Goal: Information Seeking & Learning: Learn about a topic

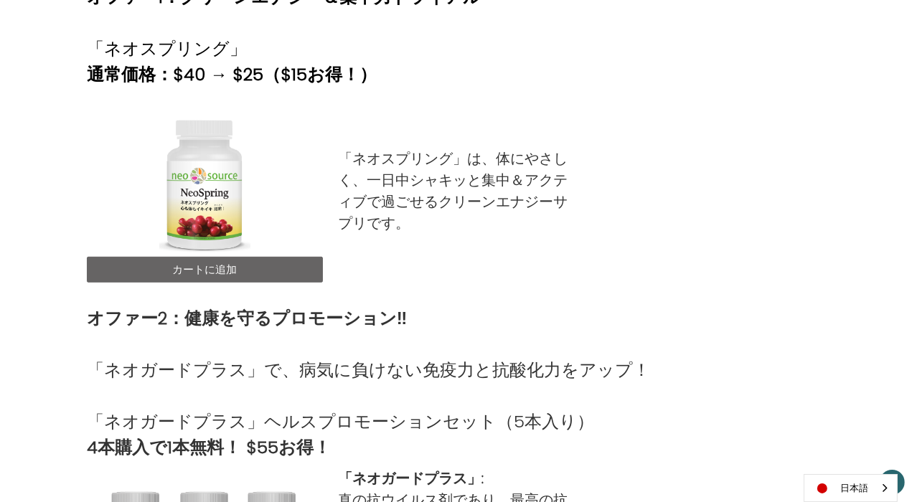
scroll to position [610, 0]
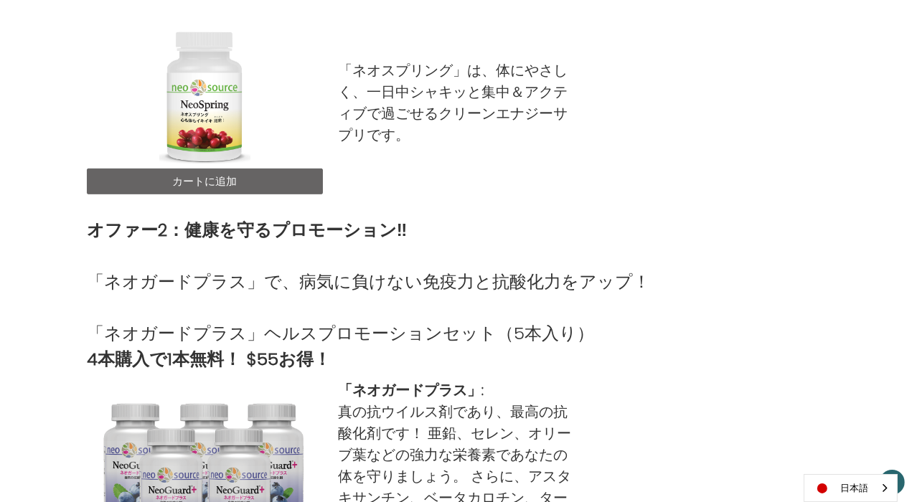
click at [228, 182] on link "カートに追加" at bounding box center [205, 182] width 236 height 26
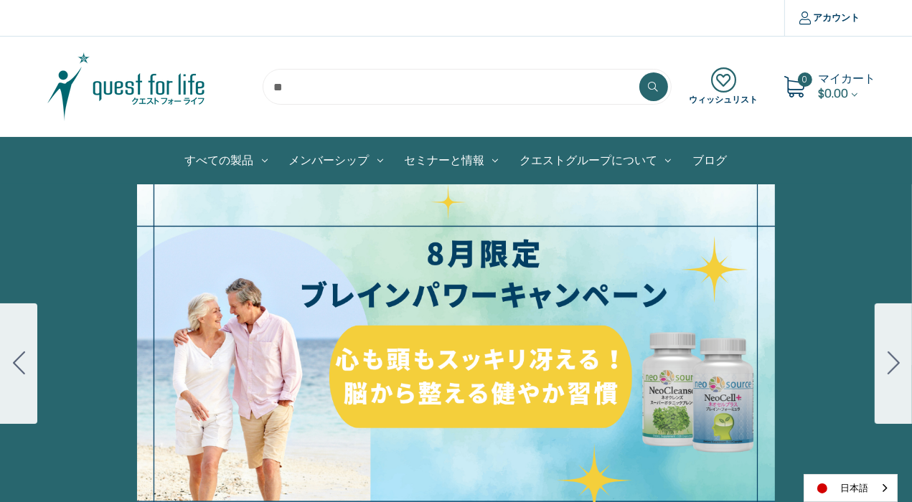
click at [883, 355] on button "Go to slide 2" at bounding box center [893, 364] width 37 height 121
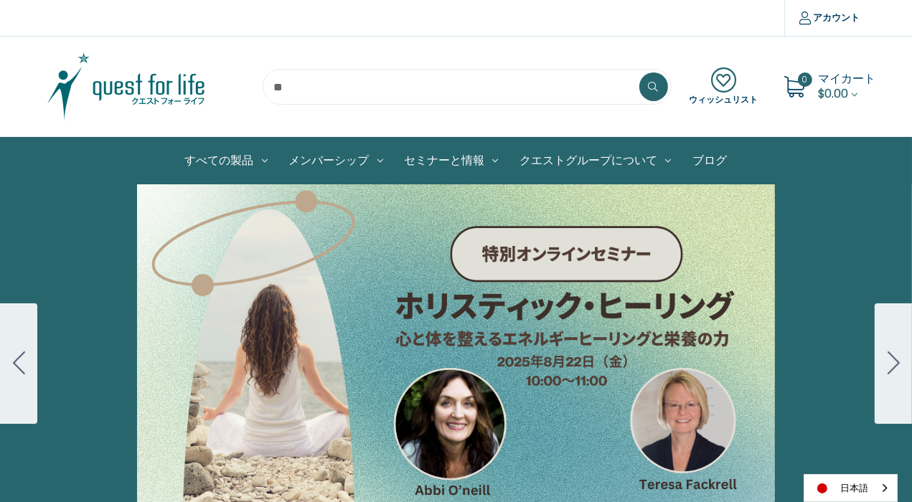
click at [882, 354] on button "Go to slide 3" at bounding box center [893, 364] width 37 height 121
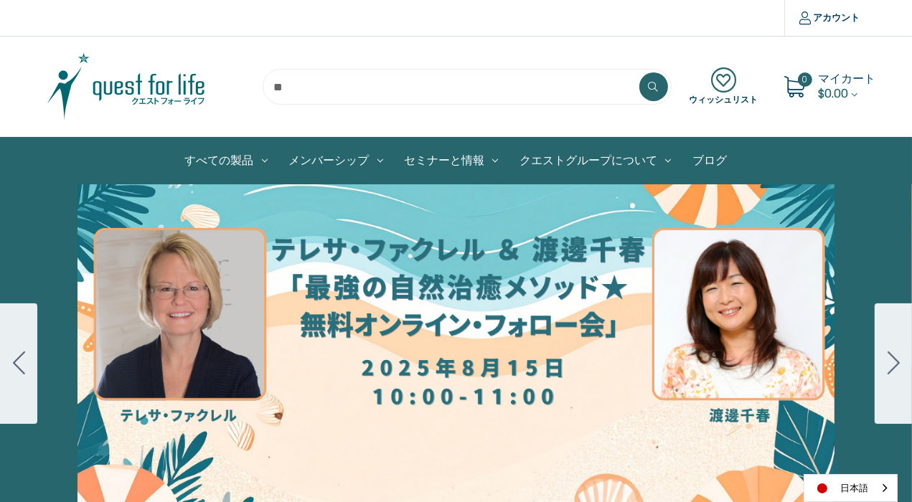
click at [882, 354] on button "Go to slide 4" at bounding box center [893, 364] width 37 height 121
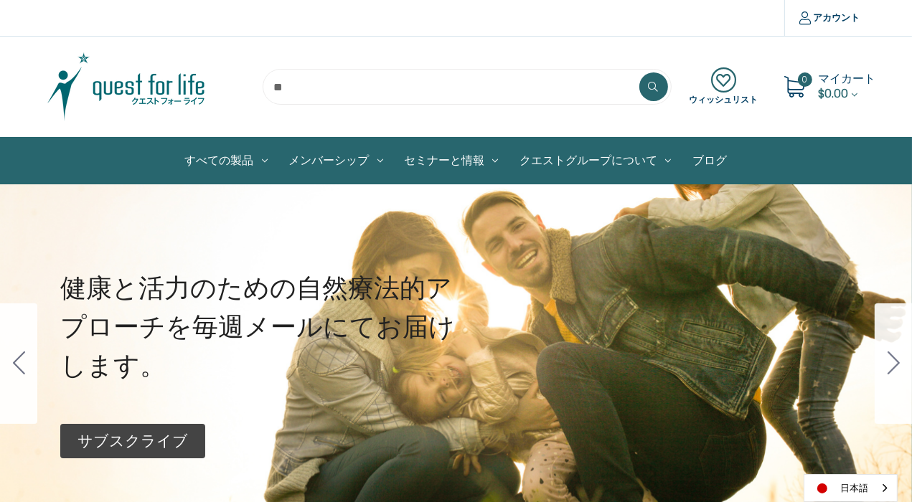
click at [13, 360] on icon "Go to slide 3" at bounding box center [19, 363] width 12 height 23
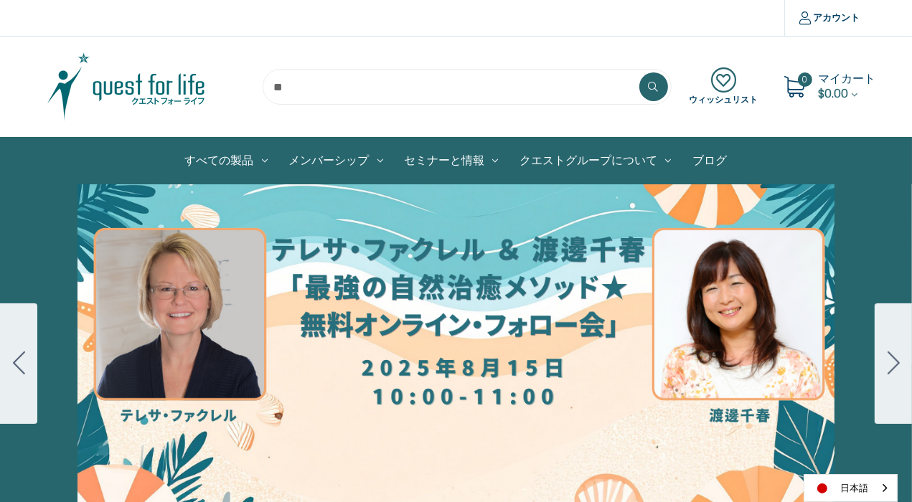
click at [14, 360] on icon "Go to slide 2" at bounding box center [19, 363] width 12 height 23
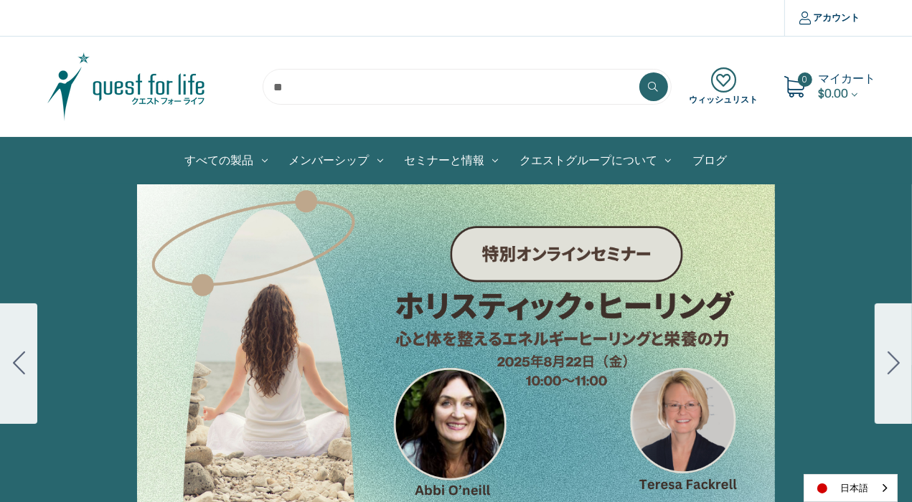
click at [276, 342] on div "カルーセル・タイトル カルーセルスライドに説明を追加します。複数の販売を促進するために使用することができます。 販売中" at bounding box center [456, 363] width 912 height 359
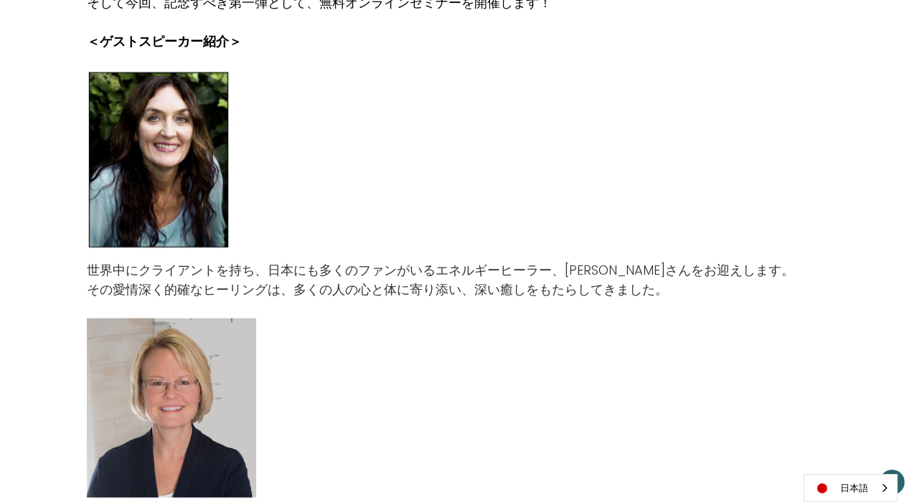
scroll to position [861, 0]
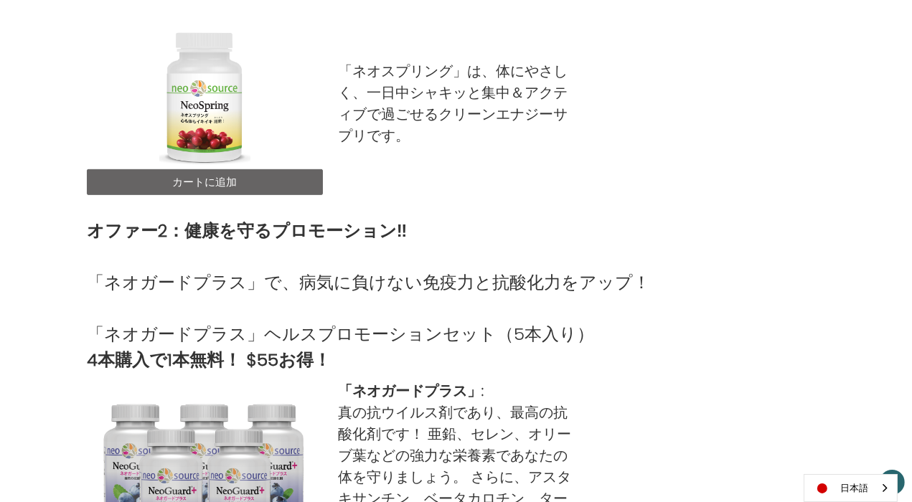
scroll to position [268, 0]
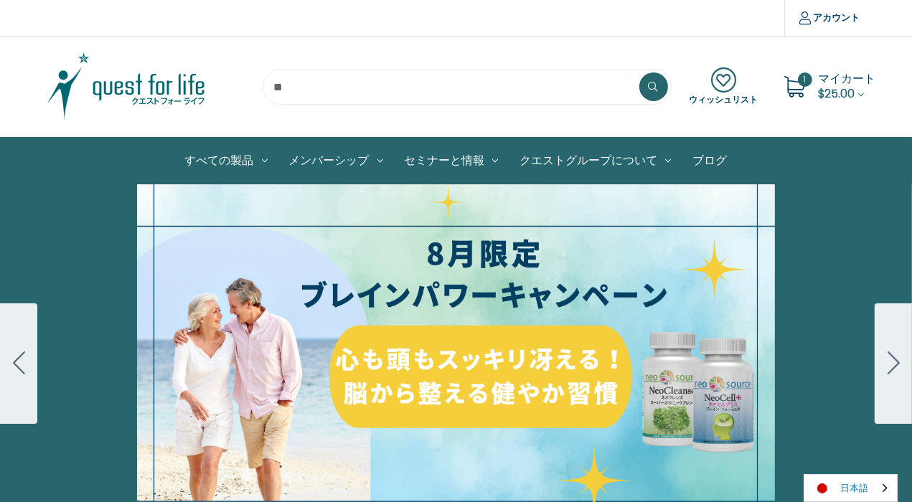
click at [844, 484] on link "日本語" at bounding box center [850, 488] width 93 height 27
click at [848, 457] on link "English" at bounding box center [843, 461] width 79 height 27
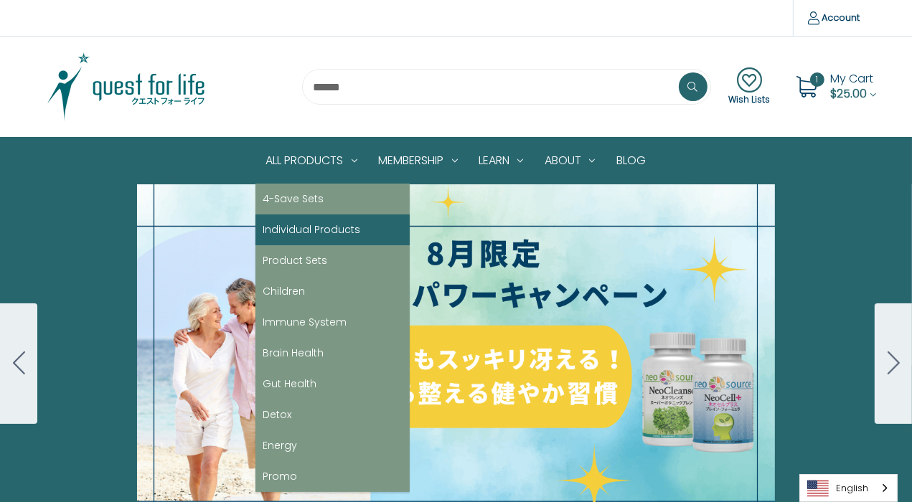
click at [300, 222] on link "Individual Products" at bounding box center [332, 230] width 154 height 31
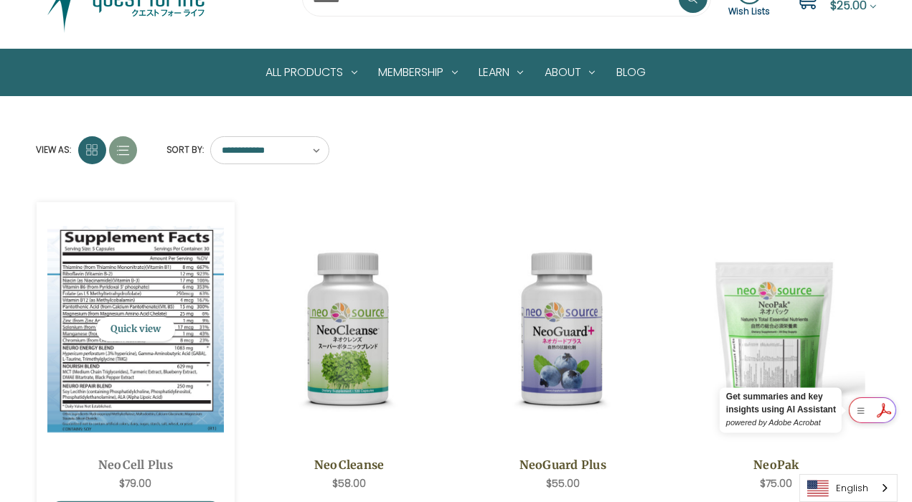
scroll to position [144, 0]
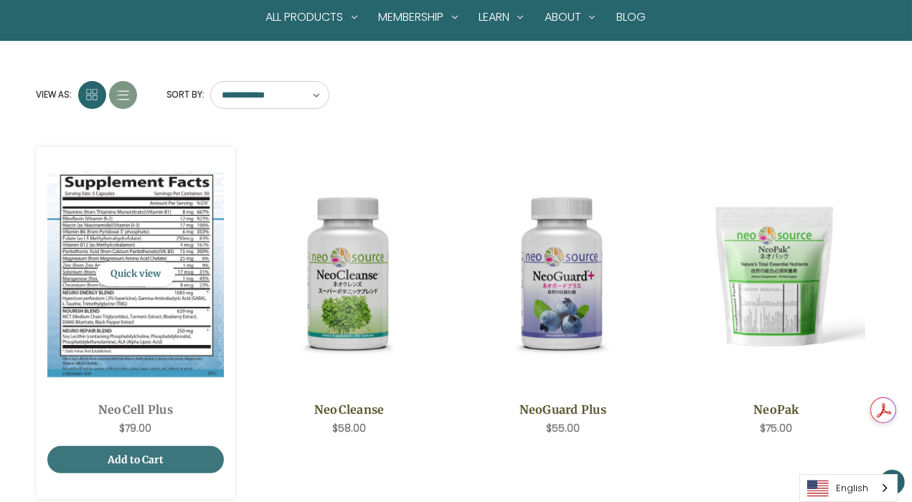
click at [139, 215] on img "NeoCell Plus,$79.00\a" at bounding box center [135, 274] width 177 height 207
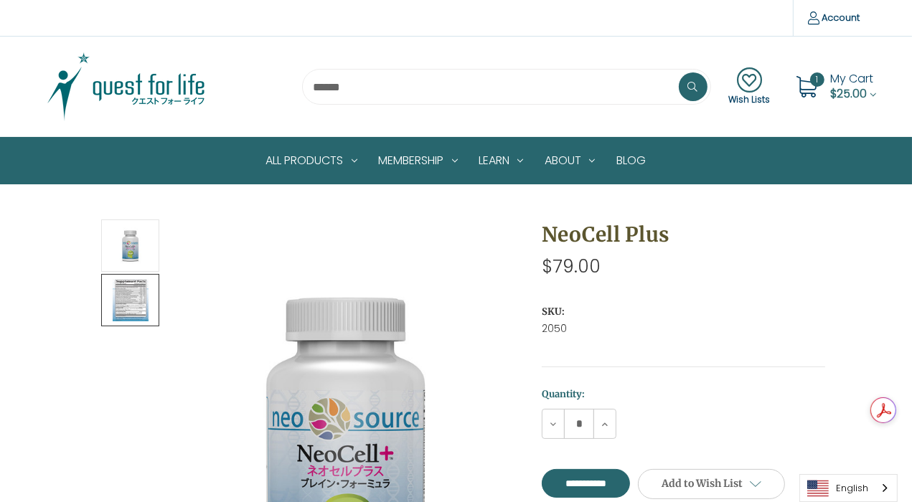
click at [136, 293] on img at bounding box center [131, 300] width 36 height 48
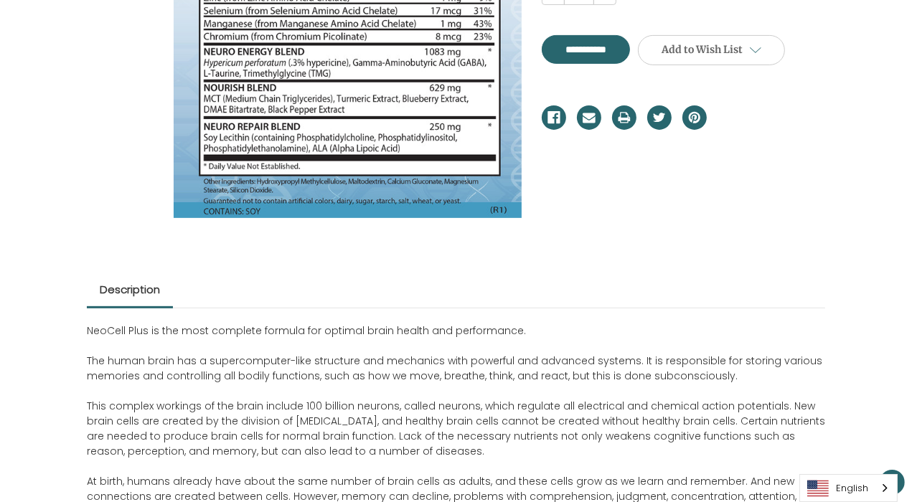
scroll to position [466, 0]
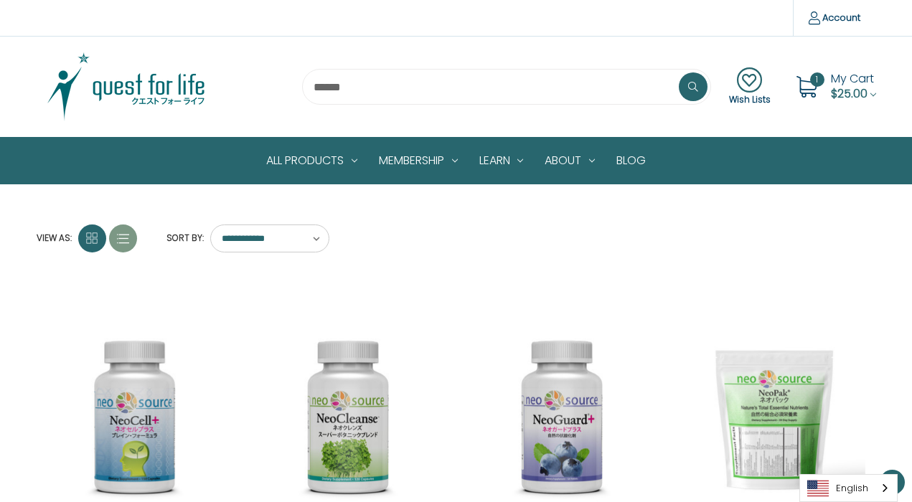
scroll to position [128, 0]
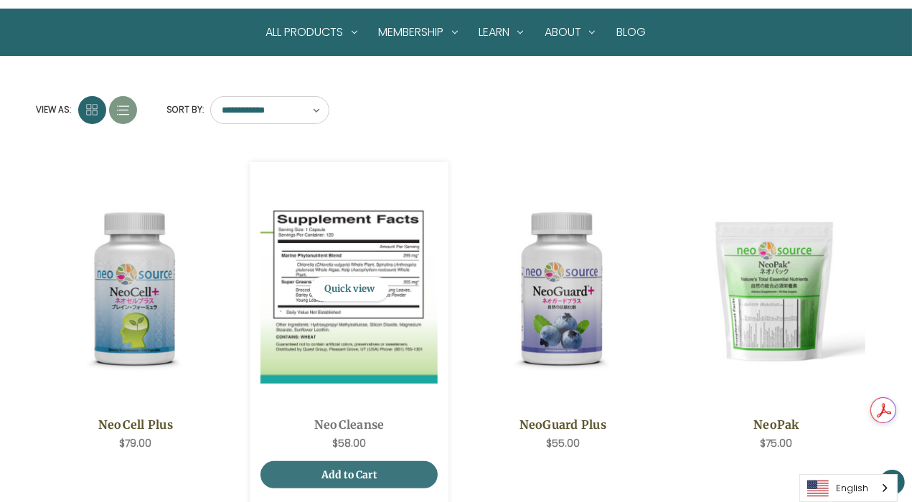
click at [306, 320] on img "NeoCleanse,$58.00\a" at bounding box center [348, 289] width 177 height 189
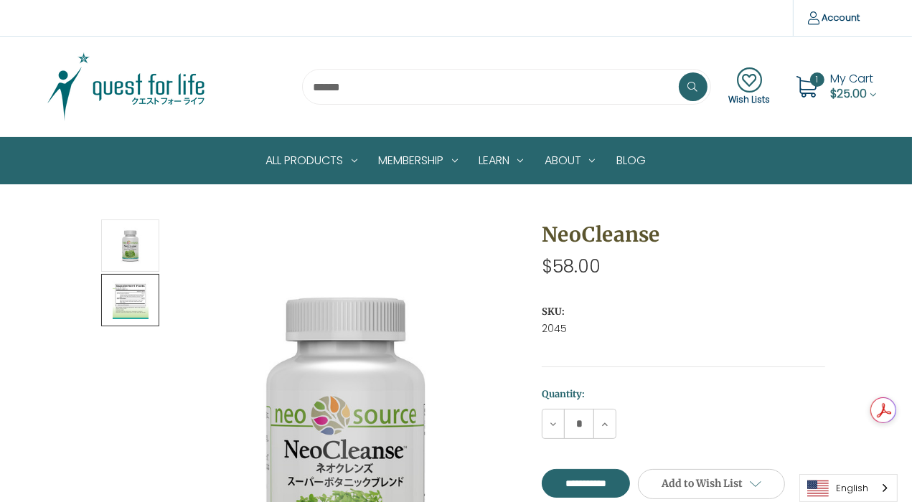
click at [136, 294] on img at bounding box center [131, 300] width 36 height 48
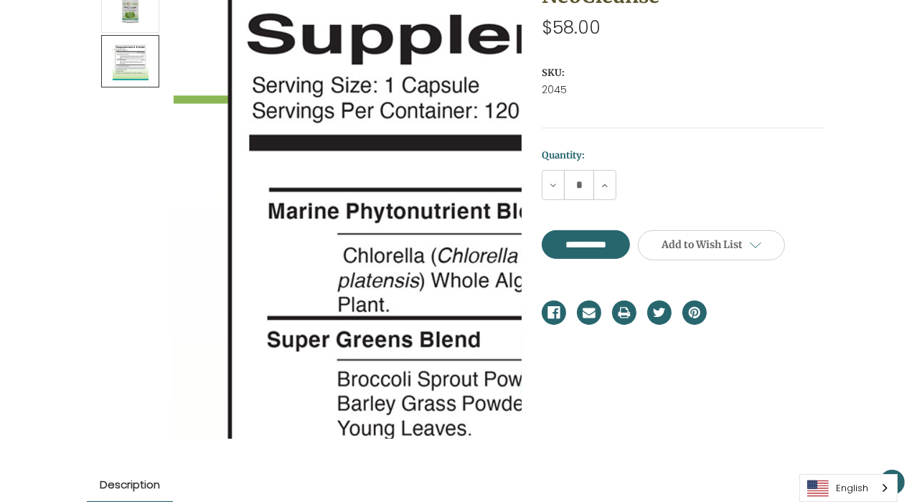
scroll to position [251, 0]
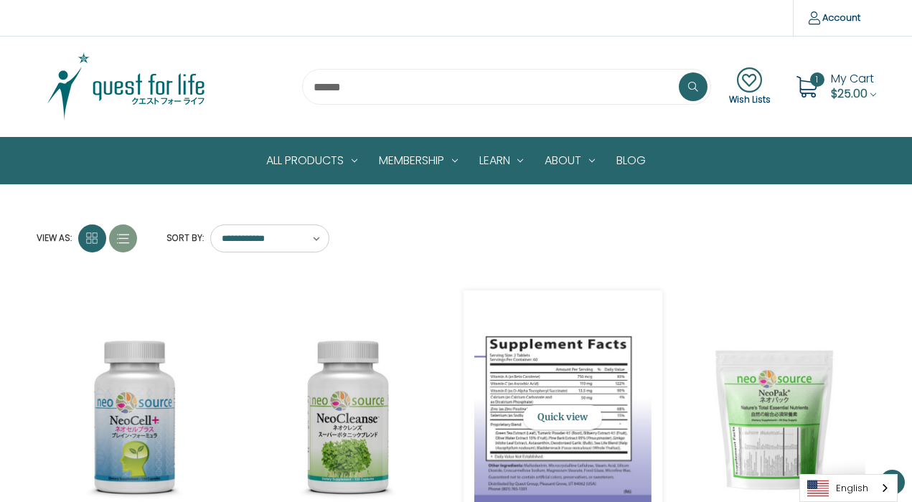
scroll to position [128, 0]
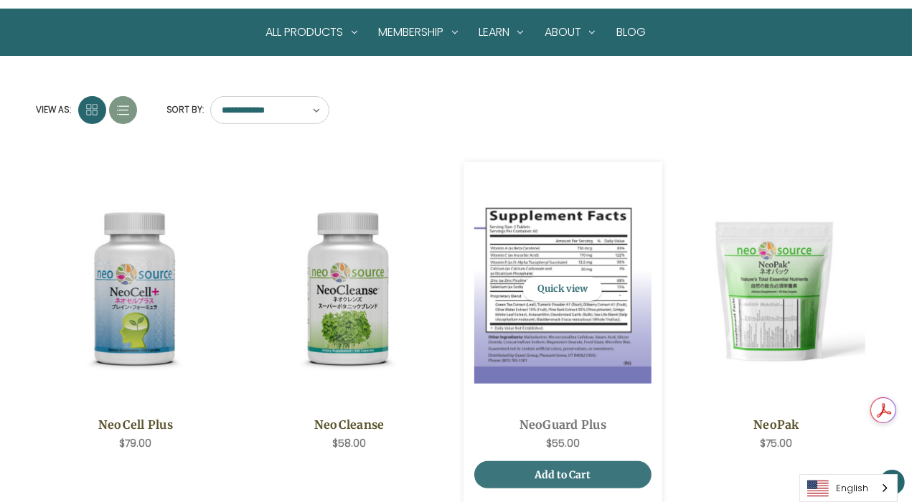
click at [572, 337] on img "NeoGuard Plus,$55.00\a" at bounding box center [562, 289] width 177 height 189
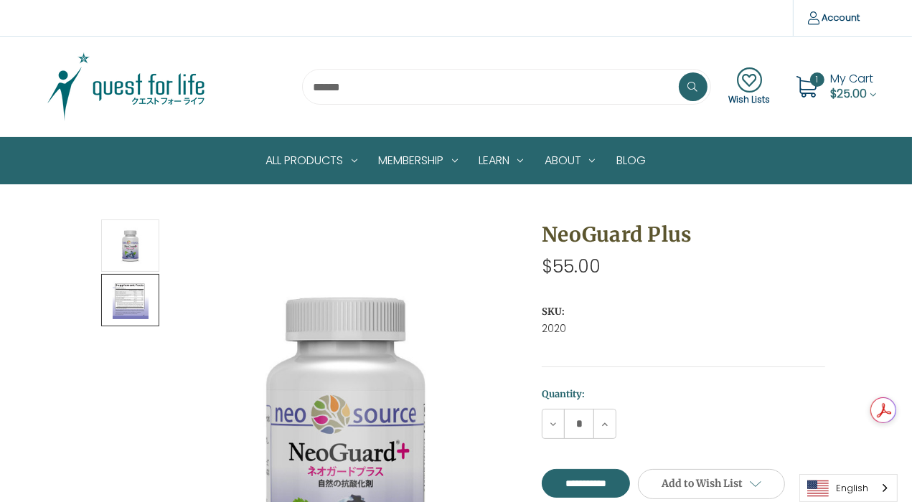
click at [144, 294] on img at bounding box center [131, 300] width 36 height 48
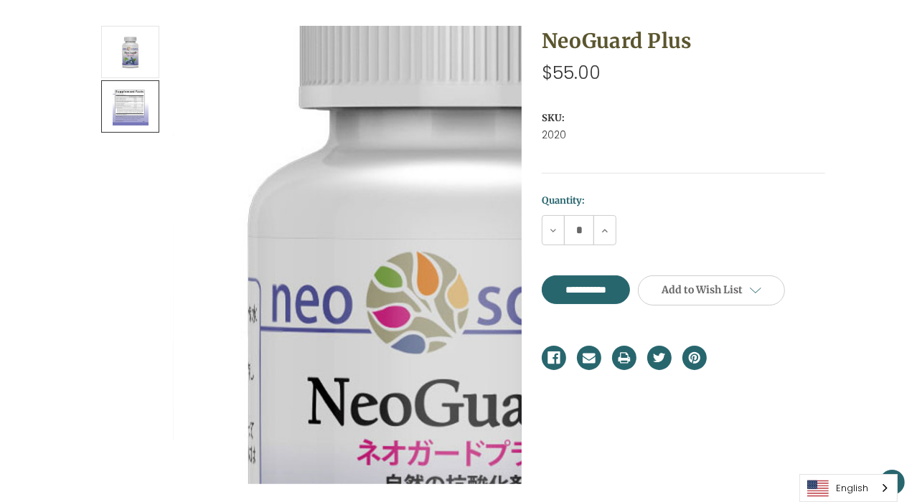
scroll to position [269, 0]
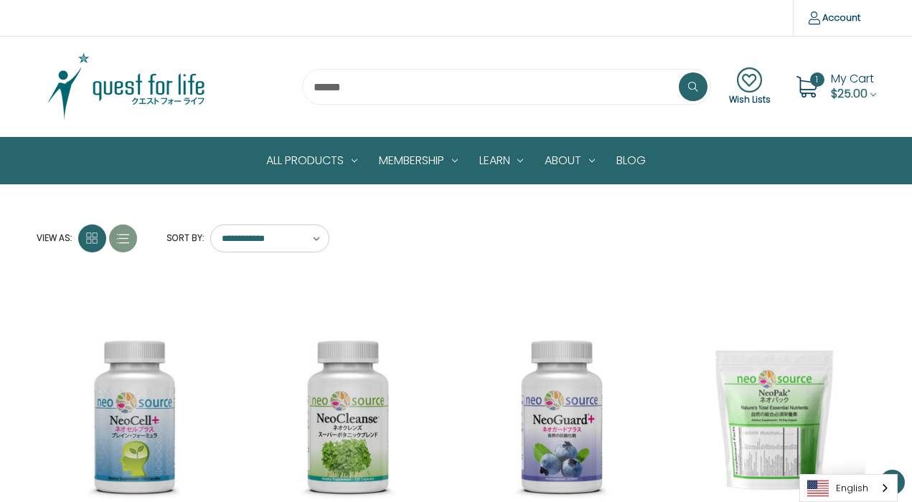
scroll to position [128, 0]
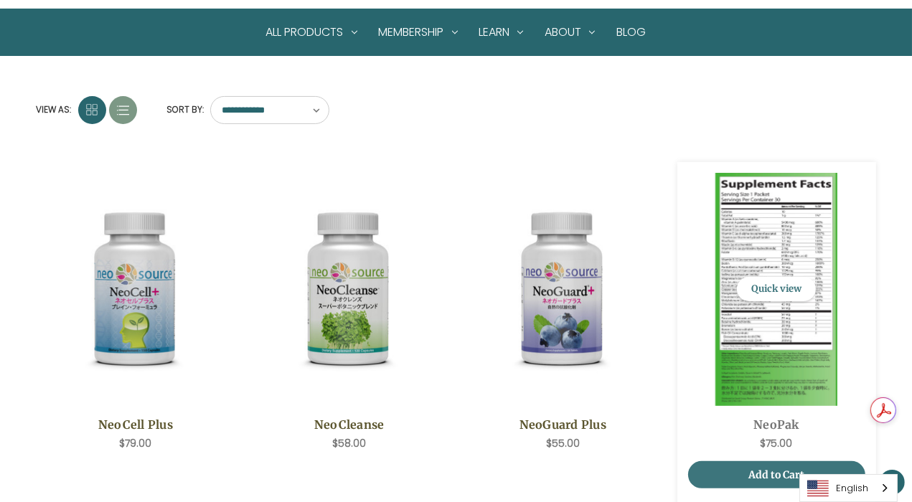
click at [791, 321] on img "NeoPak,$75.00\a" at bounding box center [776, 289] width 177 height 233
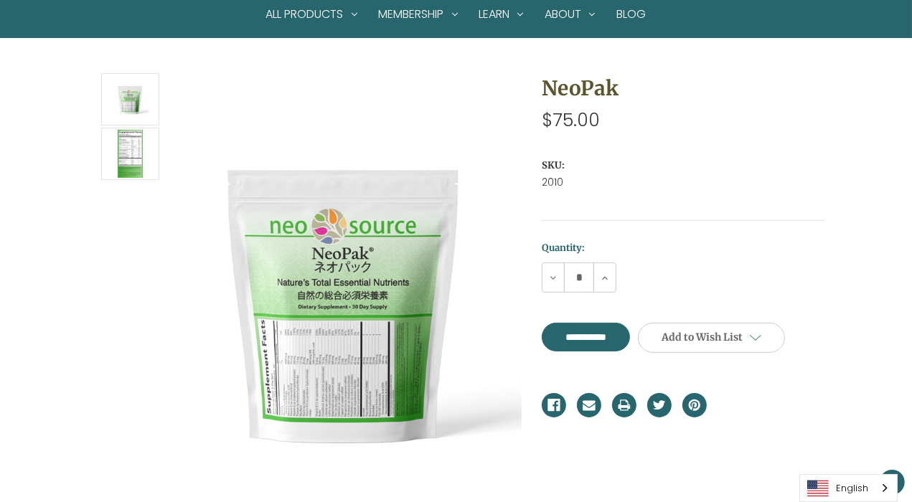
scroll to position [144, 0]
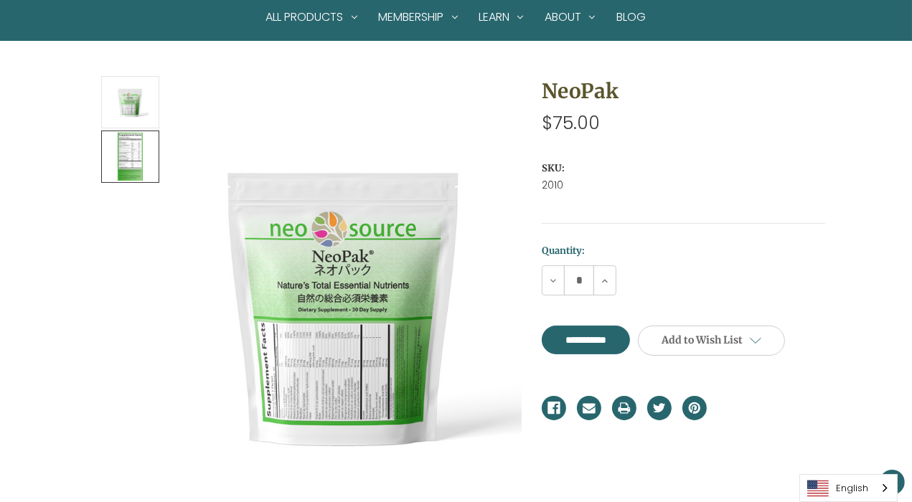
click at [121, 151] on img at bounding box center [131, 157] width 36 height 48
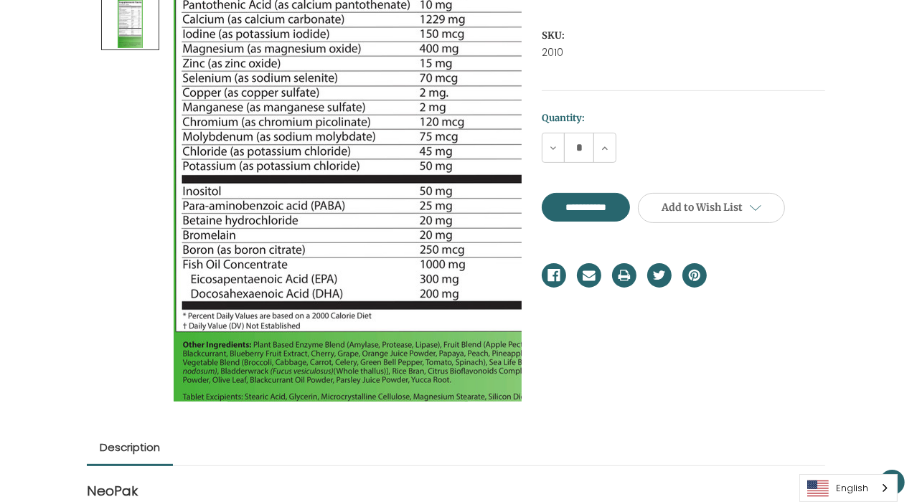
scroll to position [0, 0]
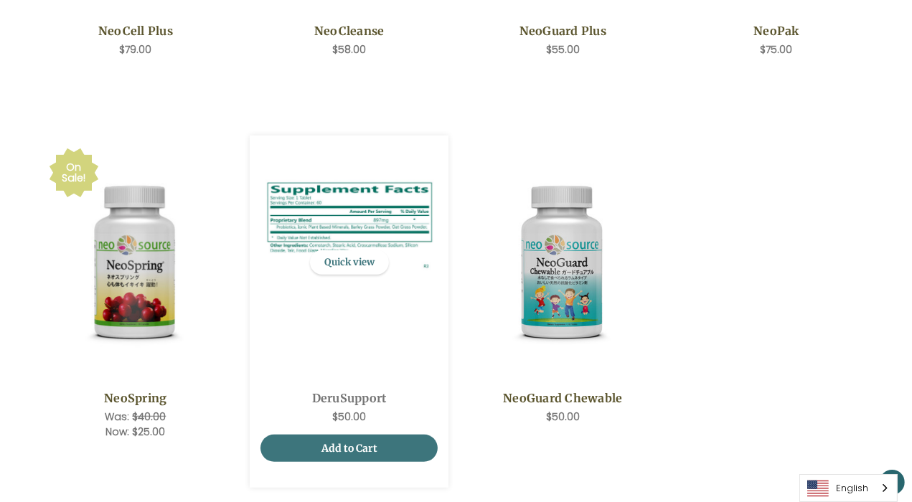
scroll to position [523, 0]
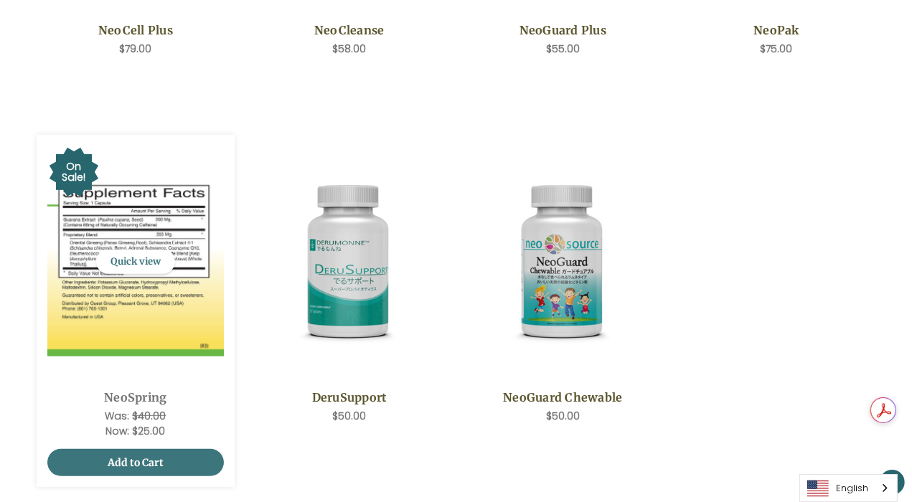
click at [147, 306] on img "NeoSpring,Was:$40.00,\aNow:$25.00\a" at bounding box center [135, 262] width 177 height 189
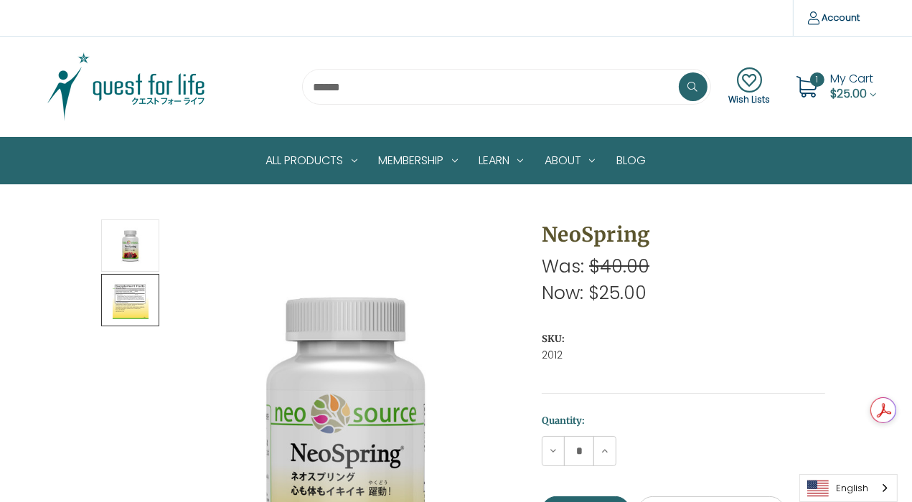
click at [118, 289] on img at bounding box center [131, 300] width 36 height 48
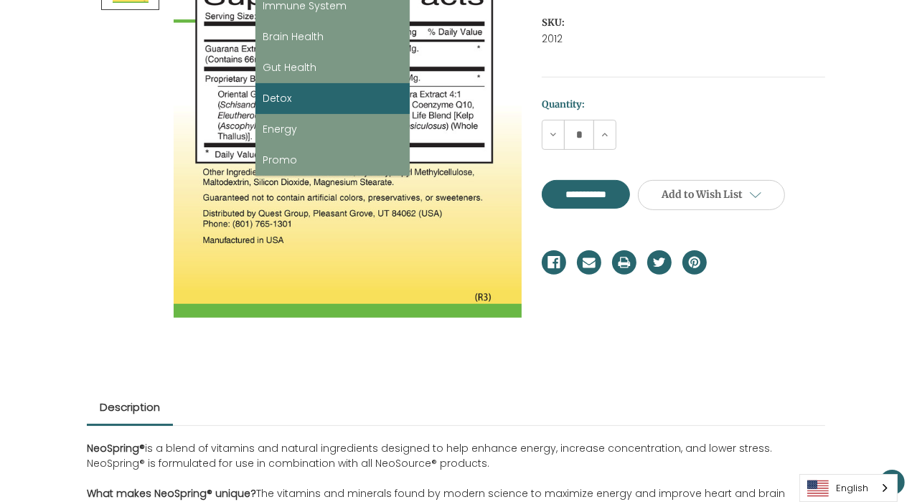
scroll to position [323, 0]
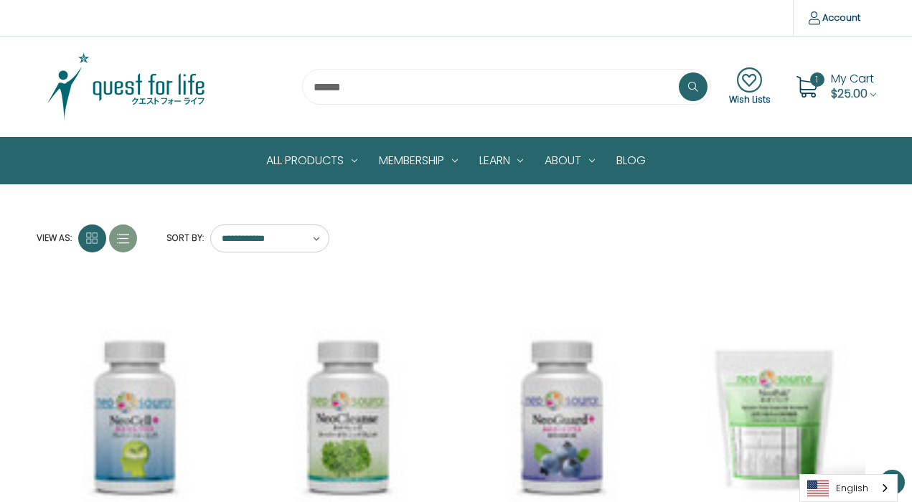
scroll to position [523, 0]
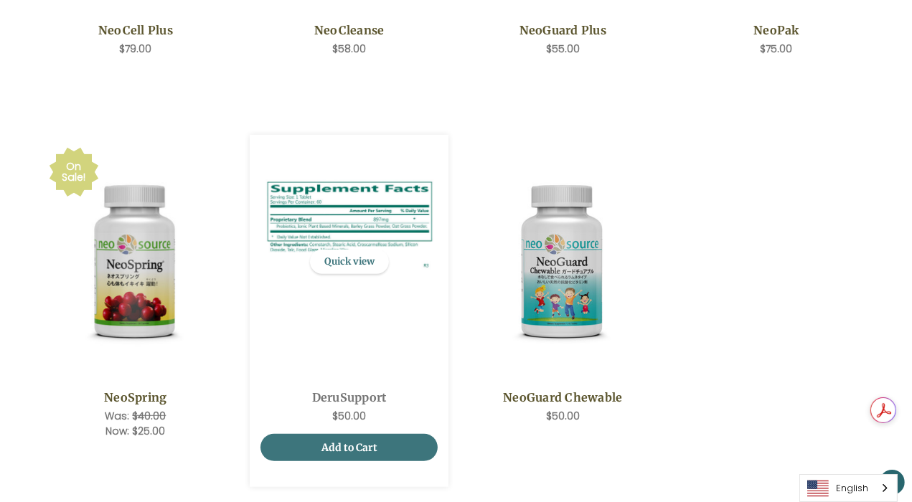
click at [334, 347] on img "DeruSupport,$50.00\a" at bounding box center [348, 262] width 177 height 189
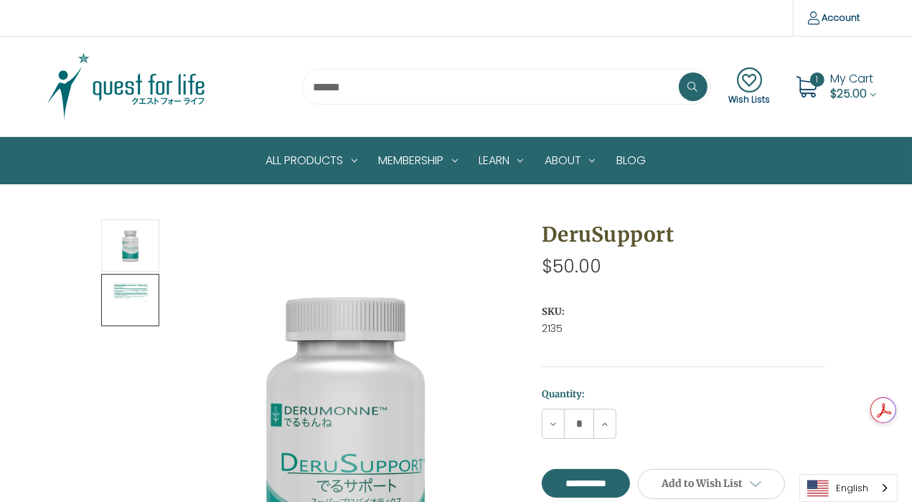
click at [141, 298] on img at bounding box center [131, 300] width 36 height 48
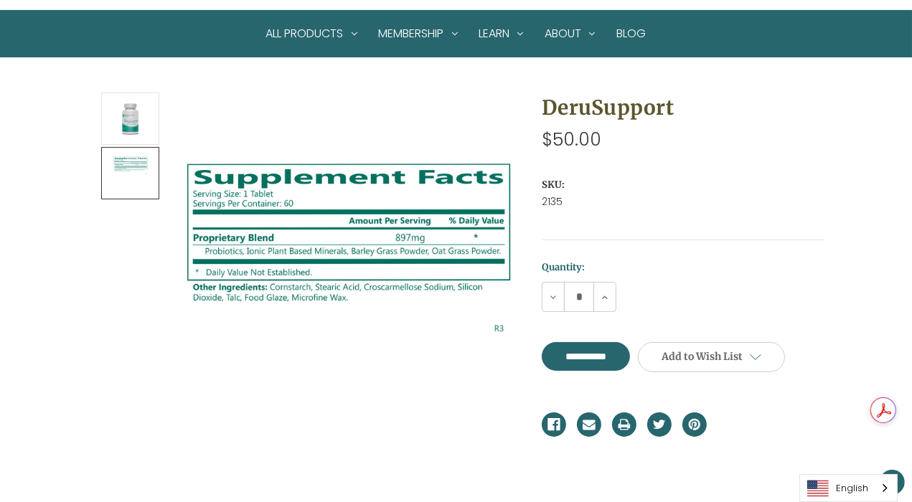
scroll to position [144, 0]
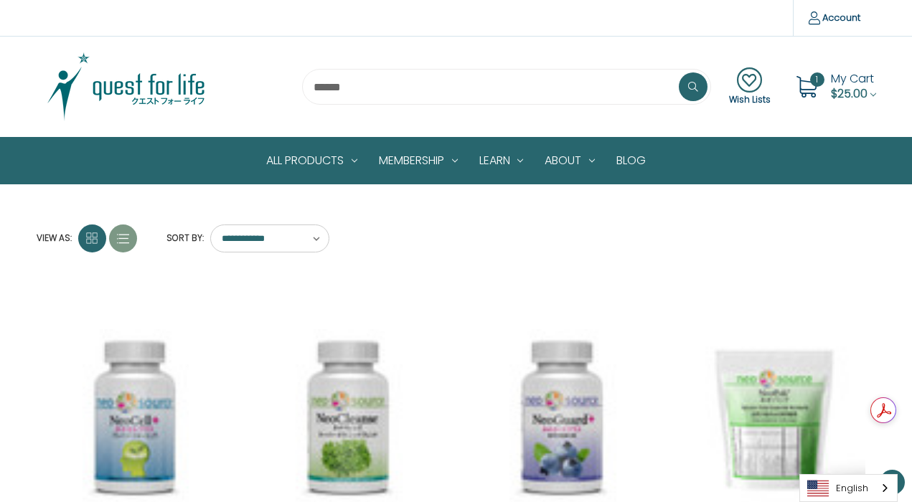
scroll to position [523, 0]
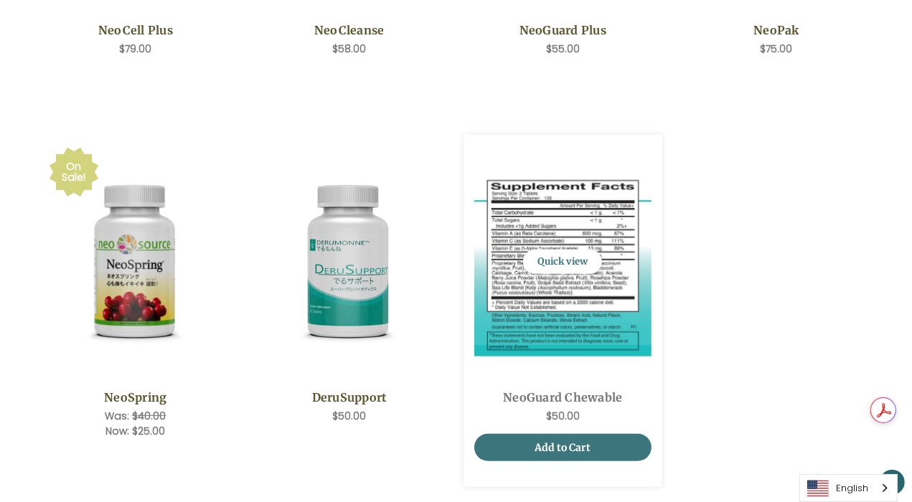
click at [517, 321] on img "NeoGuard Chewable,$50.00\a" at bounding box center [562, 262] width 177 height 189
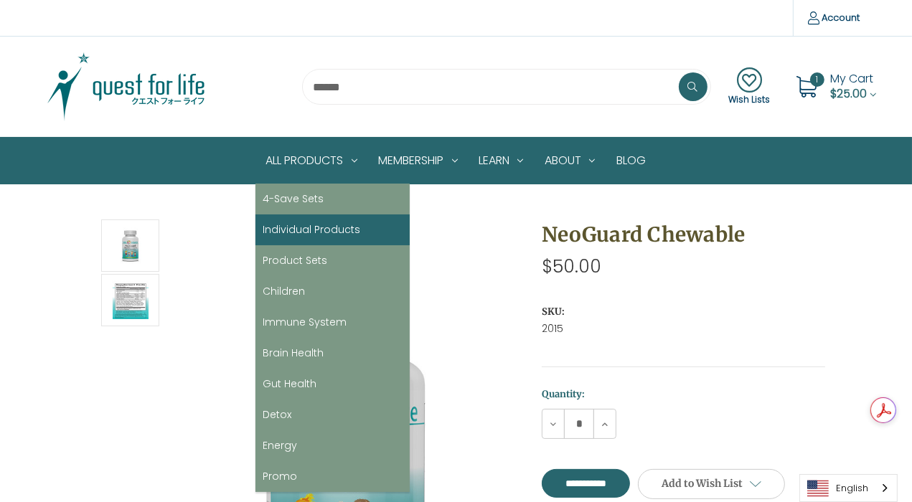
click at [295, 238] on link "Individual Products" at bounding box center [332, 230] width 154 height 31
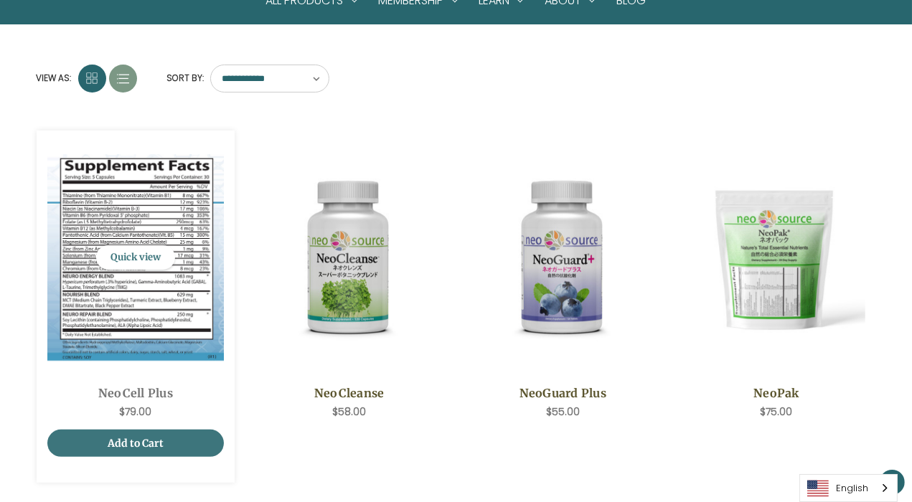
scroll to position [161, 0]
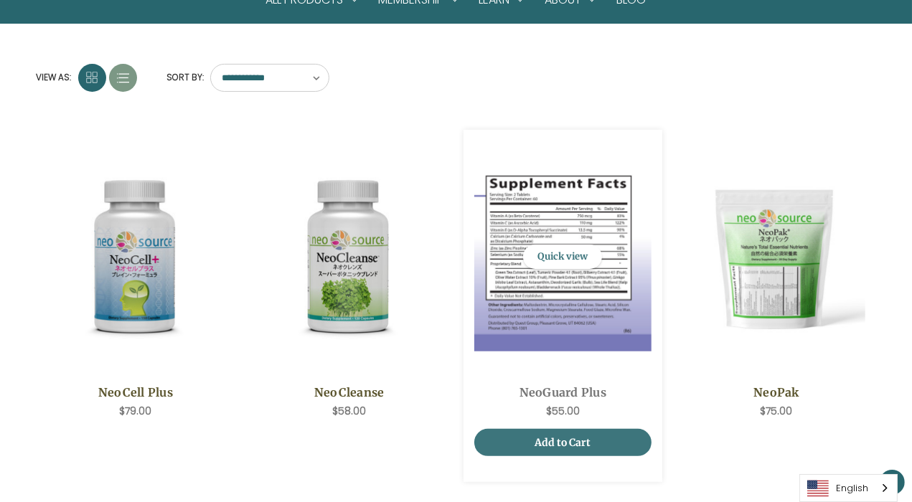
click at [497, 306] on img "NeoGuard Plus,$55.00\a" at bounding box center [562, 257] width 177 height 189
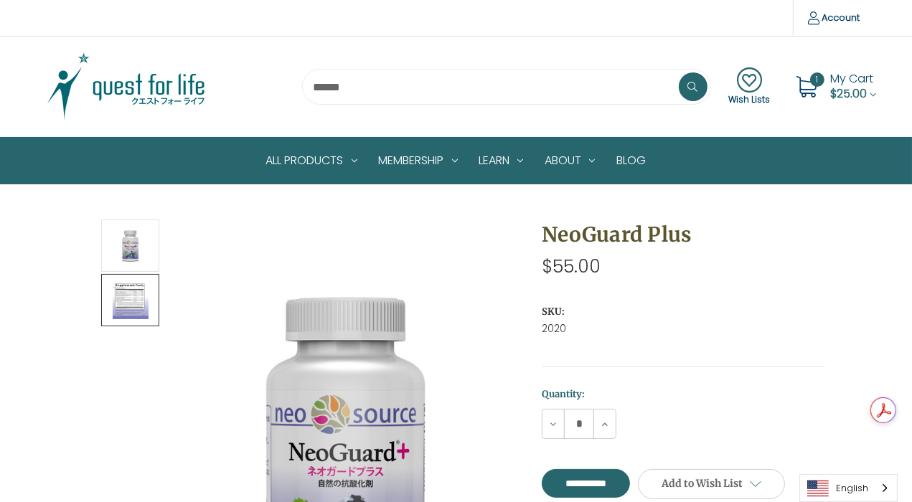
click at [133, 278] on img at bounding box center [131, 300] width 36 height 48
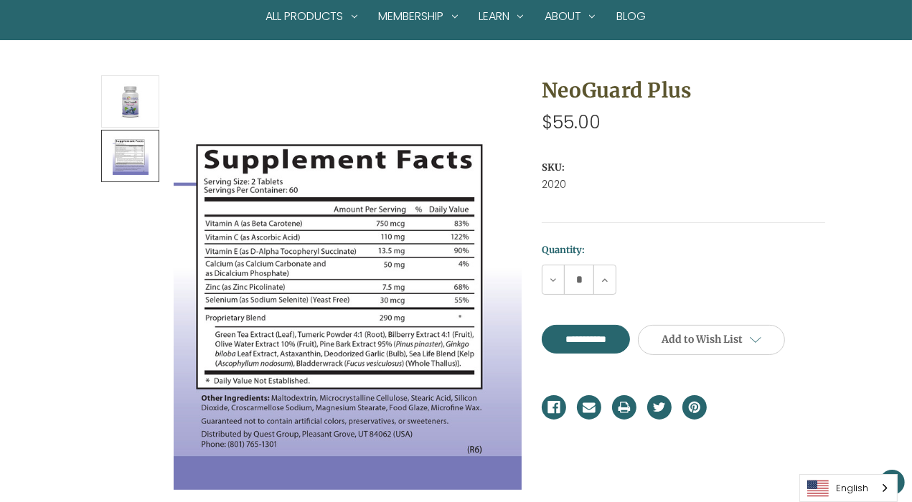
scroll to position [251, 0]
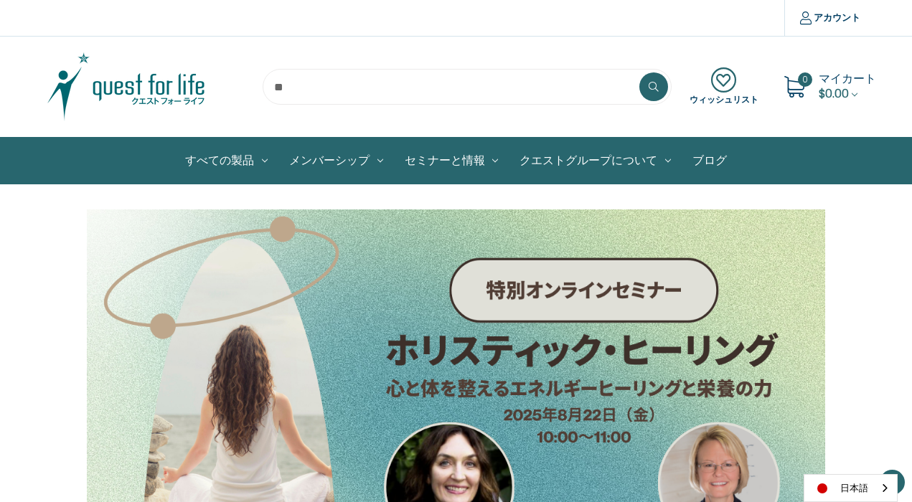
scroll to position [861, 0]
